Goal: Task Accomplishment & Management: Manage account settings

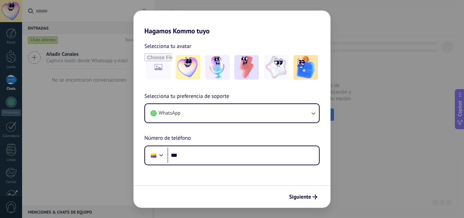
click at [298, 192] on button "Siguiente" at bounding box center [303, 197] width 34 height 12
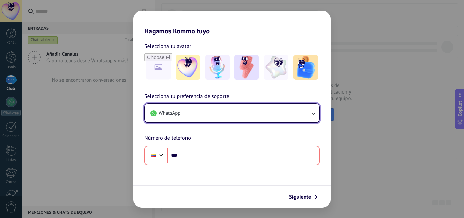
click at [191, 112] on button "WhatsApp" at bounding box center [232, 113] width 174 height 18
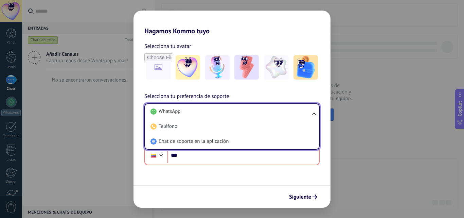
click at [191, 137] on li "Chat de soporte en la aplicación" at bounding box center [231, 141] width 166 height 15
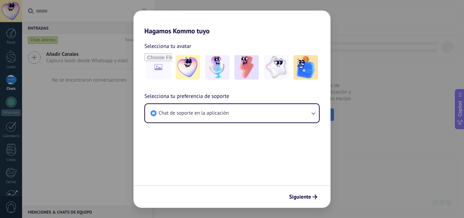
click at [304, 191] on div "Siguiente" at bounding box center [303, 197] width 34 height 12
click at [305, 195] on span "Siguiente" at bounding box center [300, 196] width 22 height 5
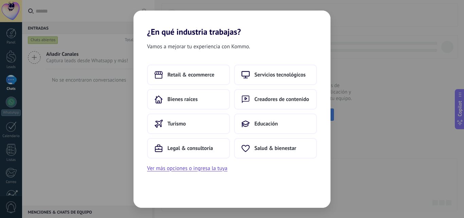
click at [271, 145] on span "Salud & bienestar" at bounding box center [276, 148] width 42 height 7
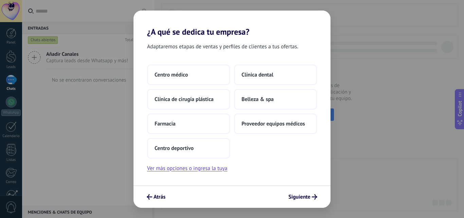
click at [183, 74] on span "Centro médico" at bounding box center [171, 74] width 33 height 7
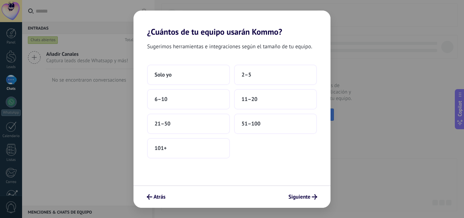
click at [160, 198] on span "Atrás" at bounding box center [160, 196] width 12 height 5
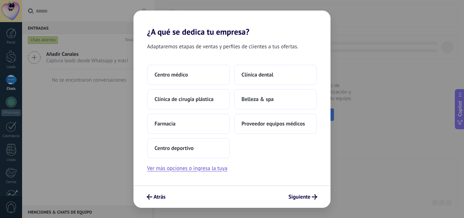
click at [252, 98] on span "Belleza & spa" at bounding box center [258, 99] width 32 height 7
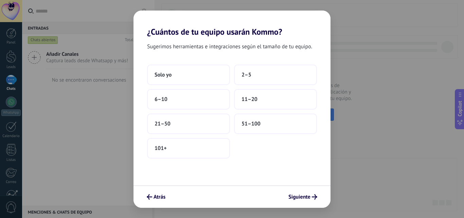
click at [255, 123] on span "51–100" at bounding box center [251, 123] width 19 height 7
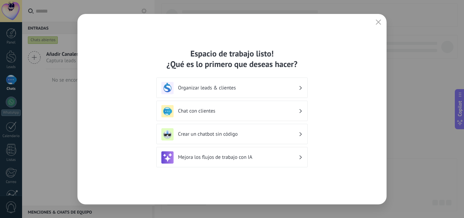
click at [296, 88] on h3 "Organizar leads & clientes" at bounding box center [238, 88] width 121 height 6
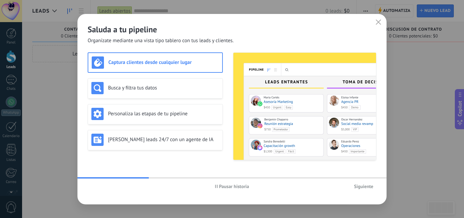
click at [169, 115] on h3 "Personaliza las etapas de tu pipeline" at bounding box center [163, 113] width 111 height 6
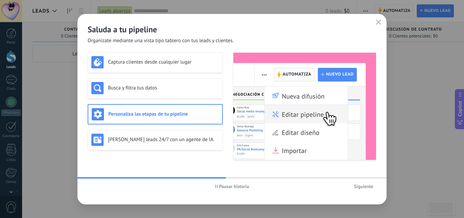
click at [171, 140] on h3 "[PERSON_NAME] leads 24/7 con un agente de IA" at bounding box center [163, 139] width 111 height 6
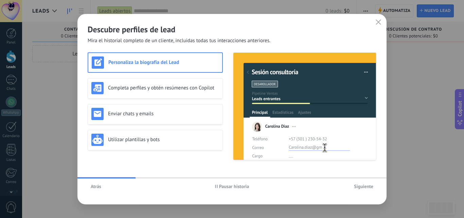
click at [365, 188] on span "Siguiente" at bounding box center [363, 186] width 19 height 5
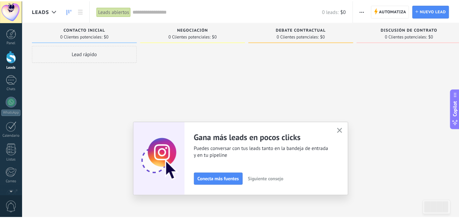
scroll to position [65, 0]
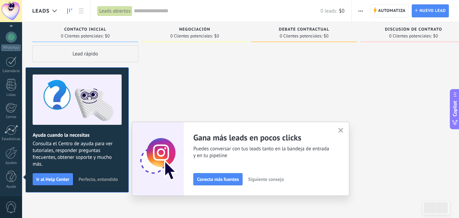
click at [340, 130] on button "button" at bounding box center [341, 130] width 8 height 9
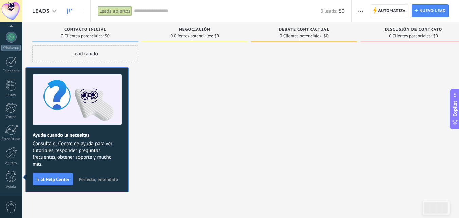
click at [6, 157] on div at bounding box center [11, 153] width 12 height 12
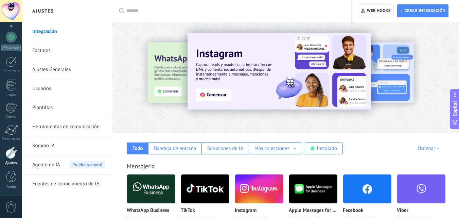
click at [53, 49] on link "Facturas" at bounding box center [68, 50] width 73 height 19
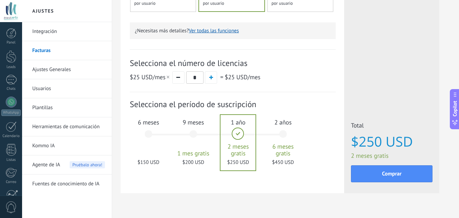
scroll to position [204, 0]
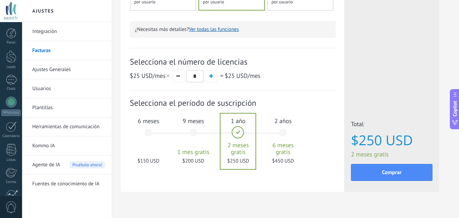
click at [210, 78] on span "button" at bounding box center [211, 76] width 4 height 4
click at [177, 78] on button "button" at bounding box center [178, 76] width 12 height 12
type input "*"
click at [151, 129] on div "6 meses $150 USD" at bounding box center [148, 136] width 37 height 48
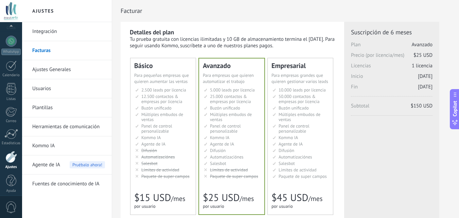
scroll to position [65, 0]
click at [313, 18] on div "Facturar" at bounding box center [286, 11] width 330 height 22
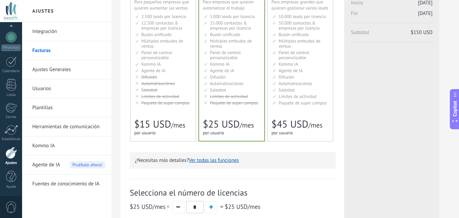
scroll to position [0, 0]
